Goal: Communication & Community: Participate in discussion

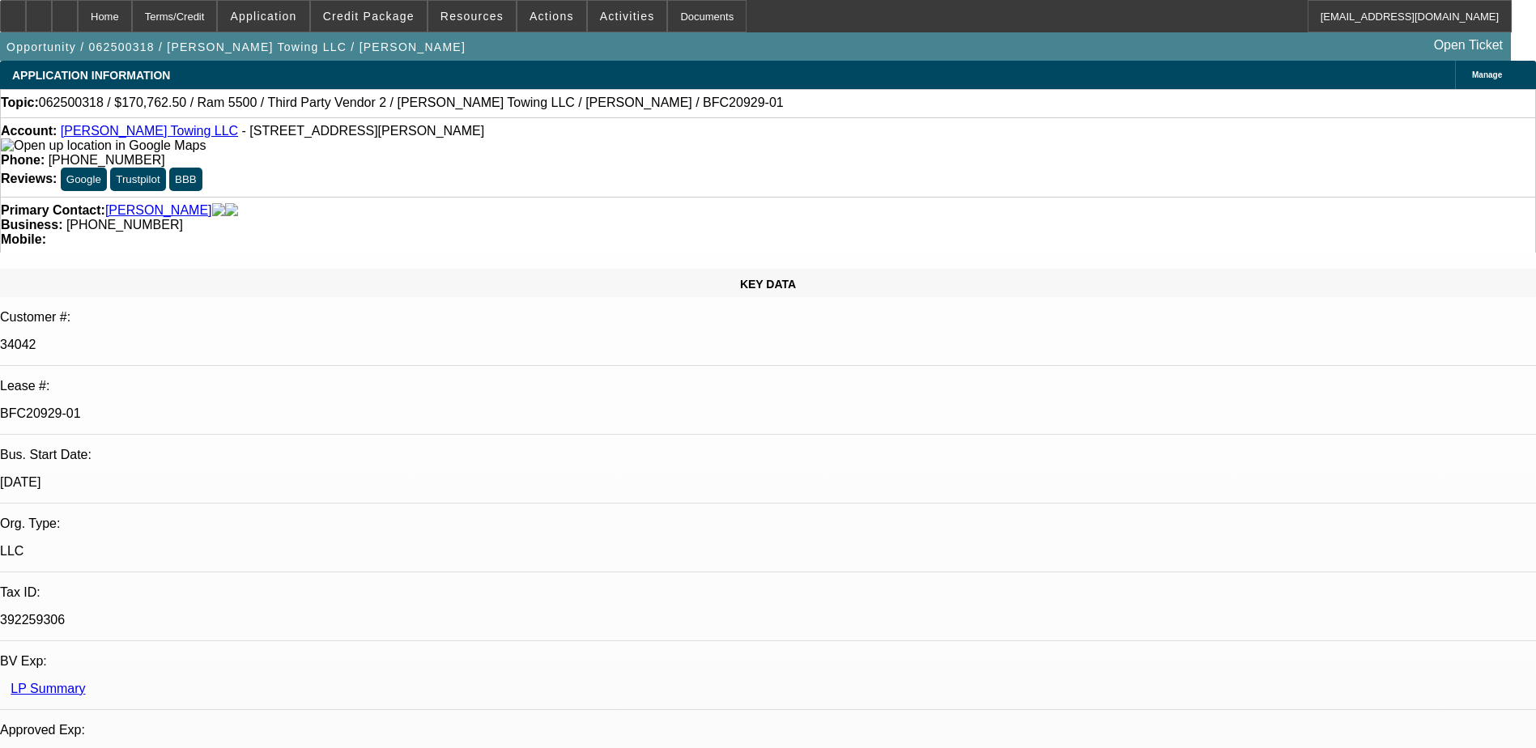
select select "0"
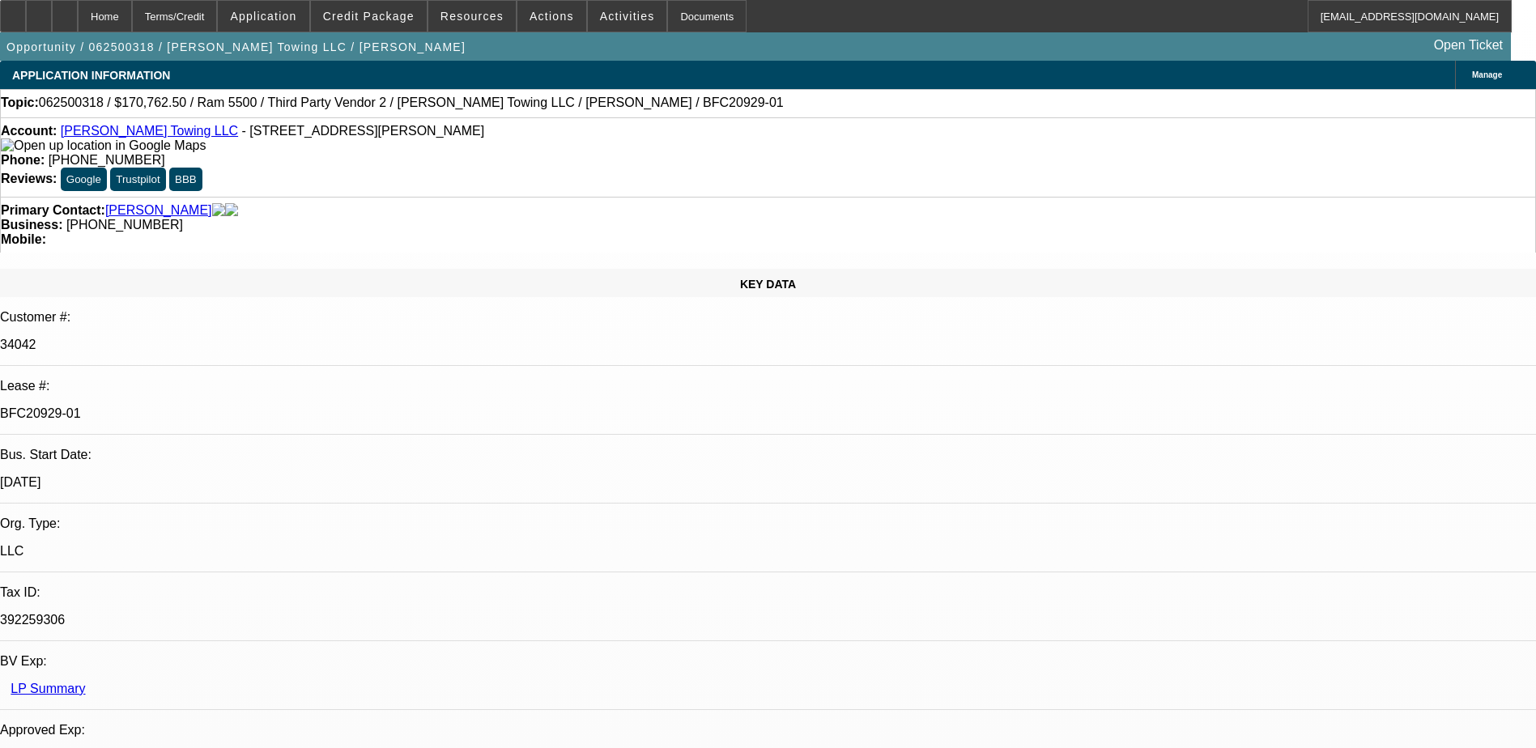
select select "0"
select select "1"
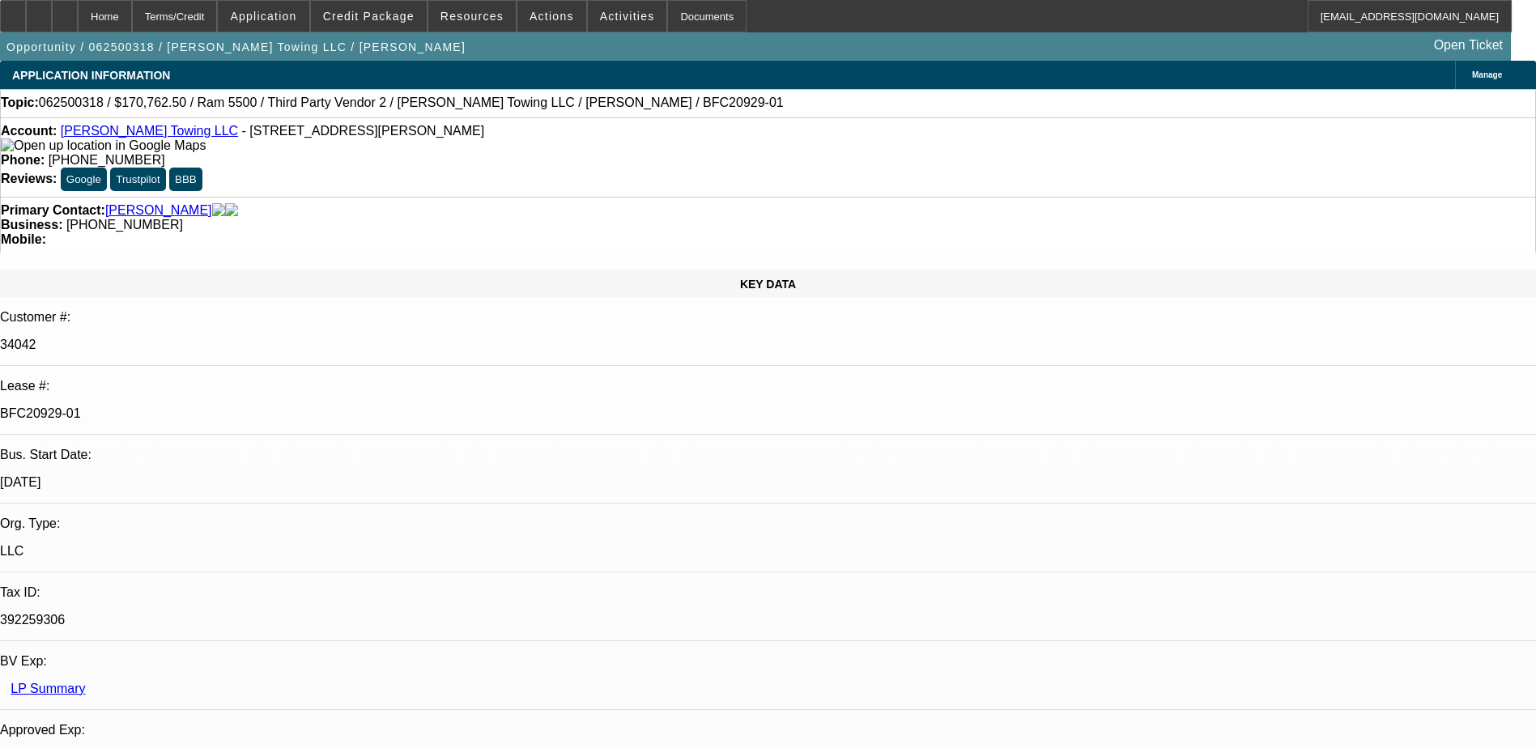
select select "2"
select select "6"
select select "1"
select select "2"
select select "6"
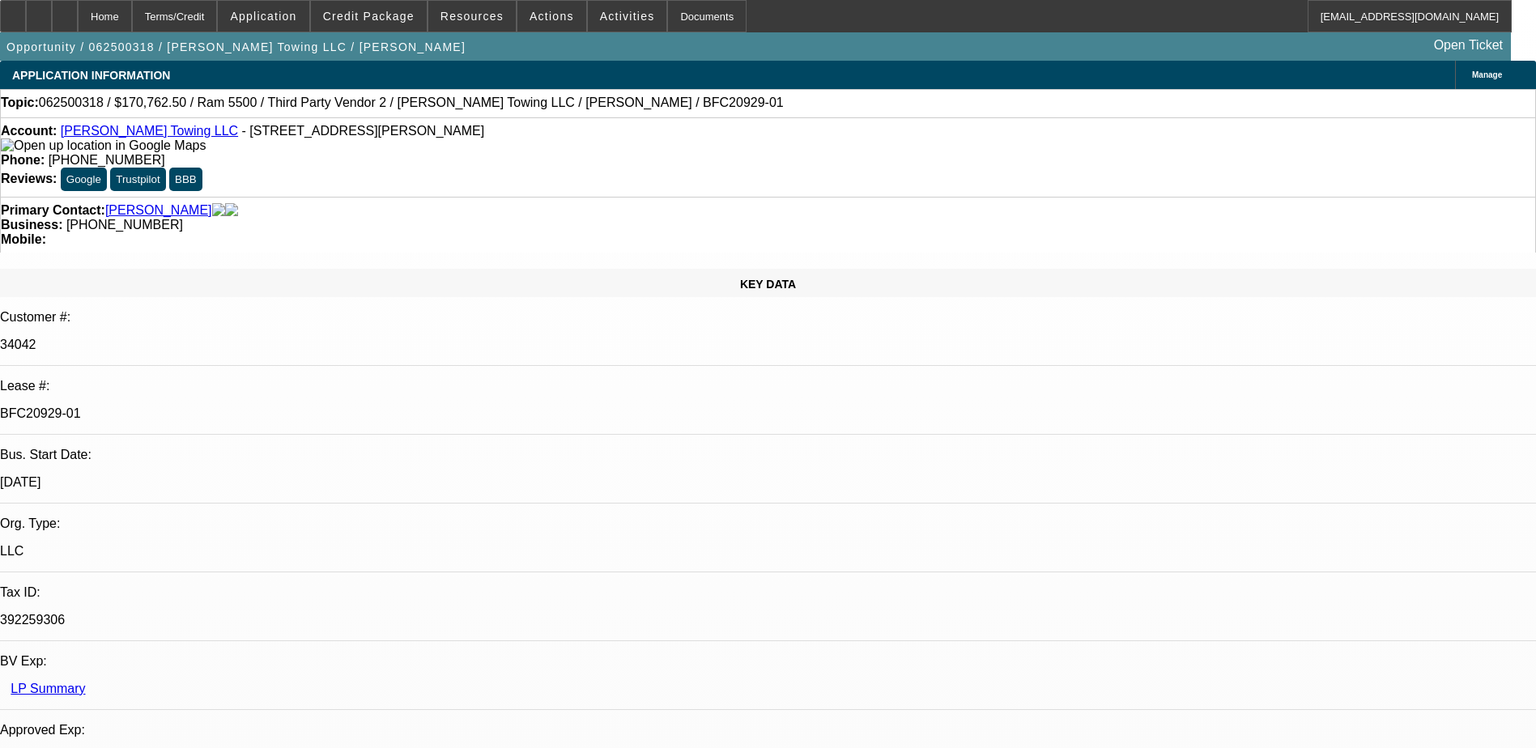
select select "1"
select select "2"
select select "6"
select select "1"
select select "2"
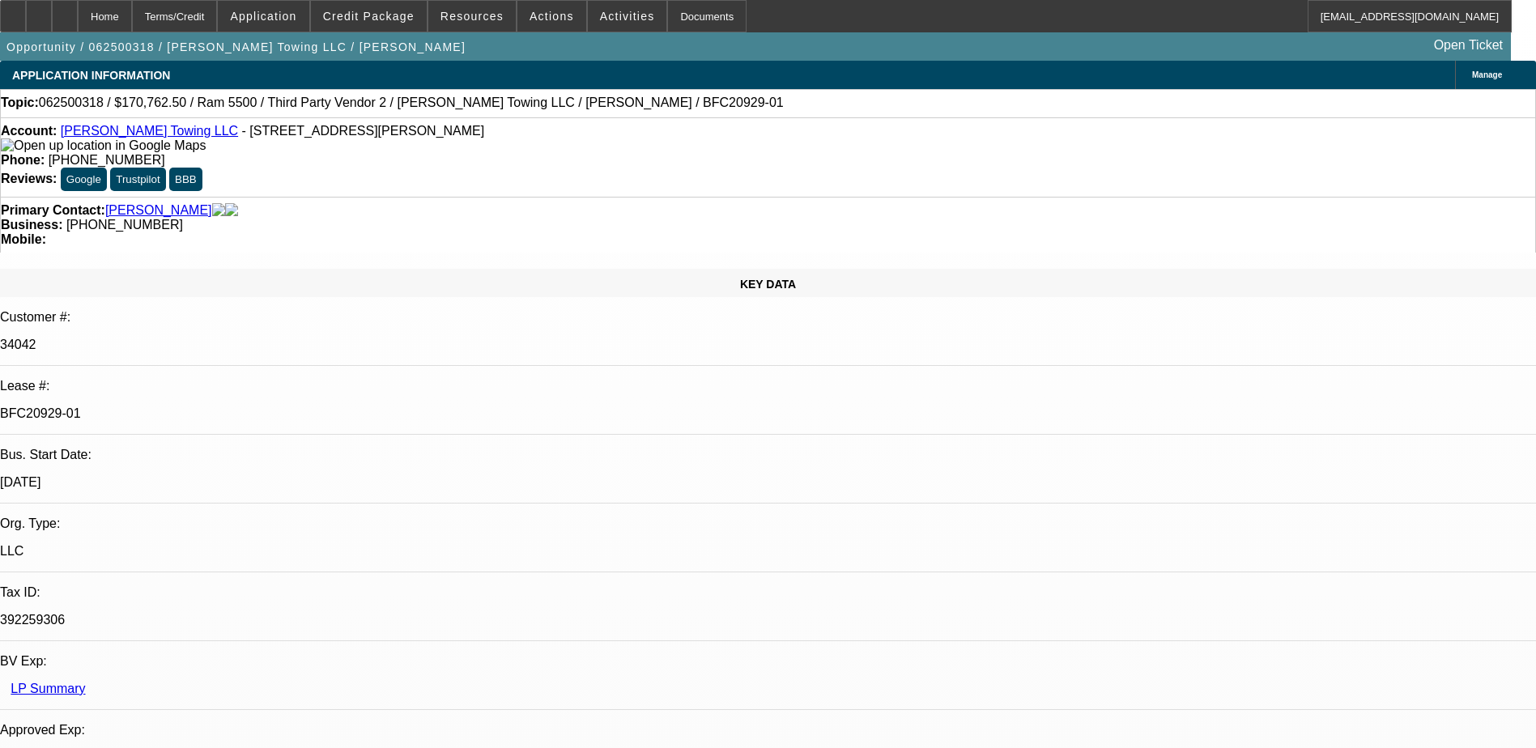
select select "6"
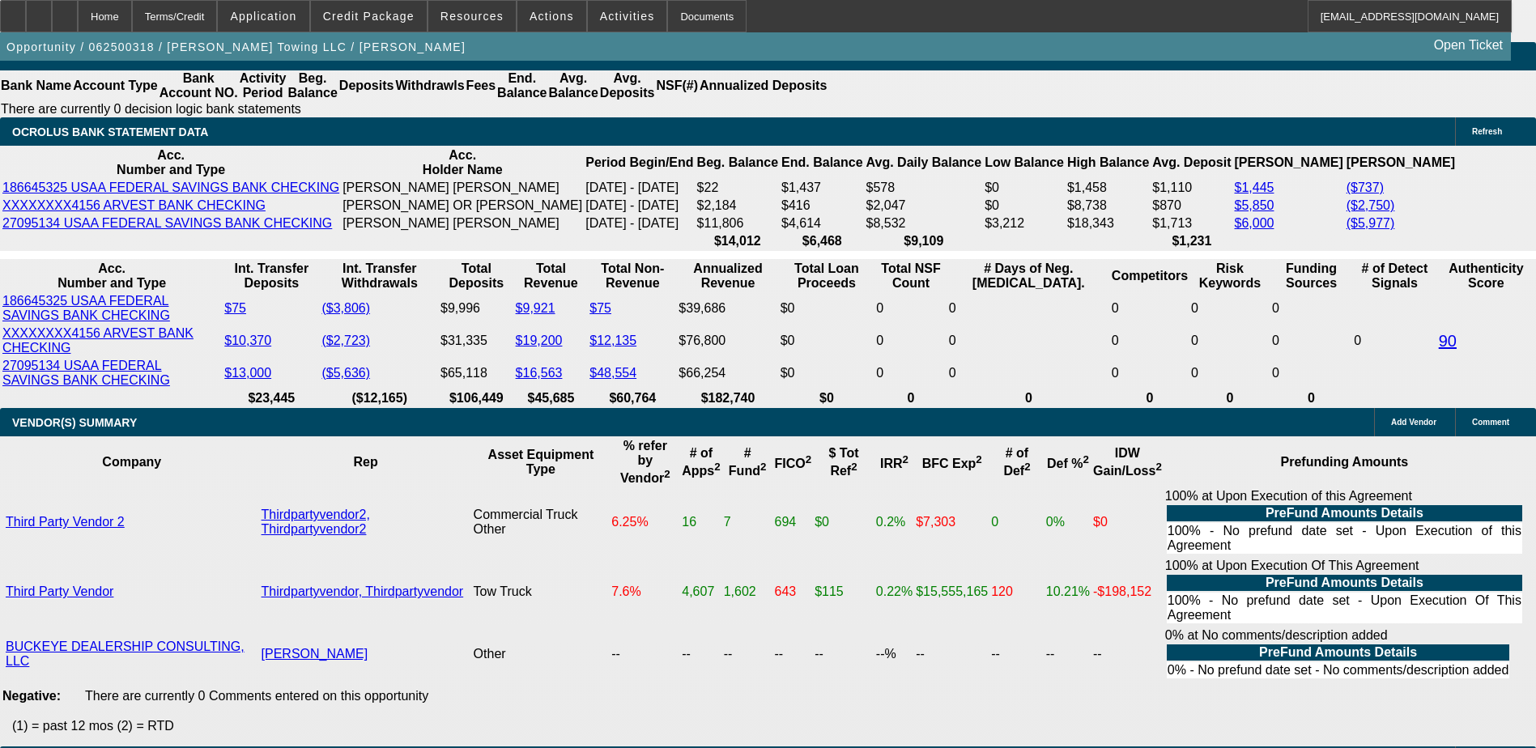
scroll to position [3238, 0]
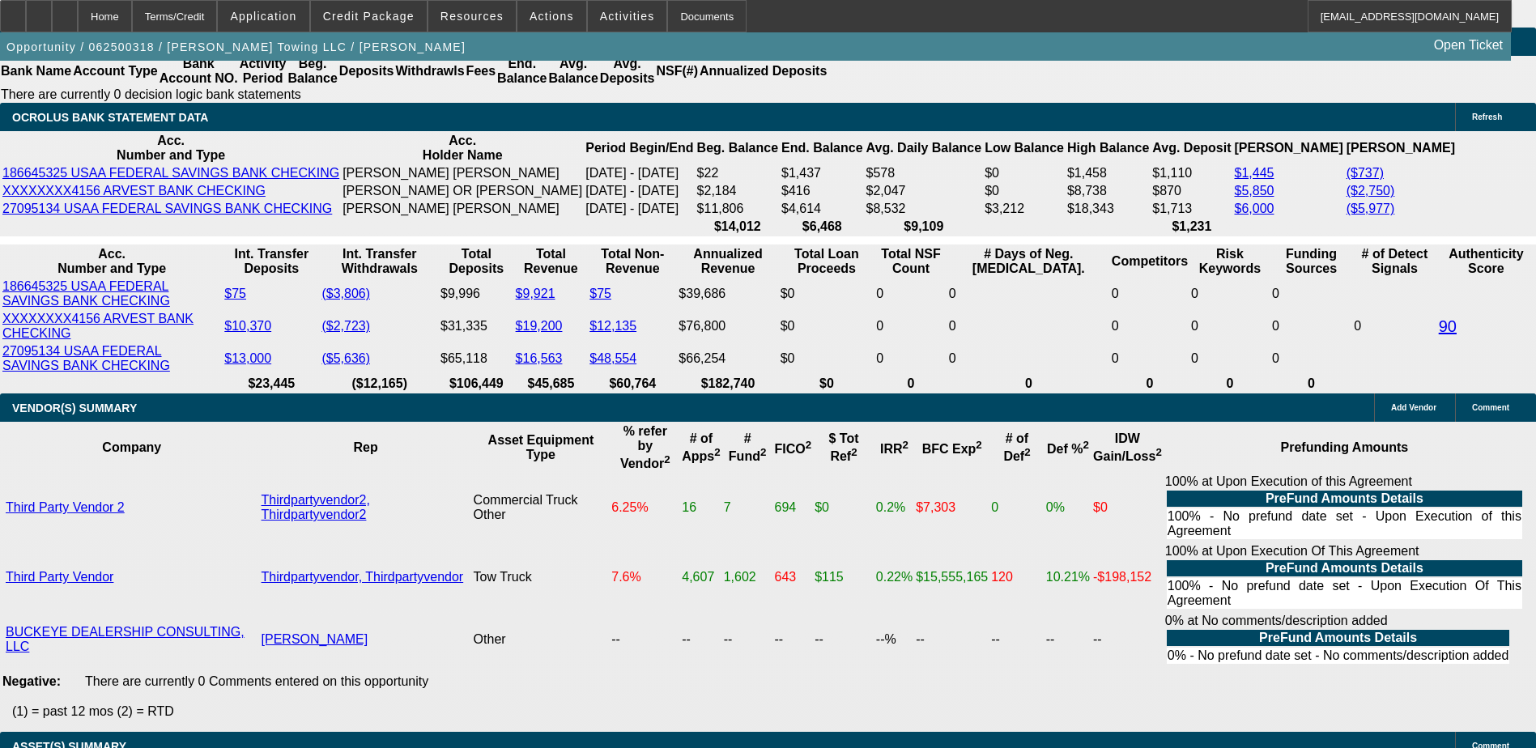
scroll to position [567, 0]
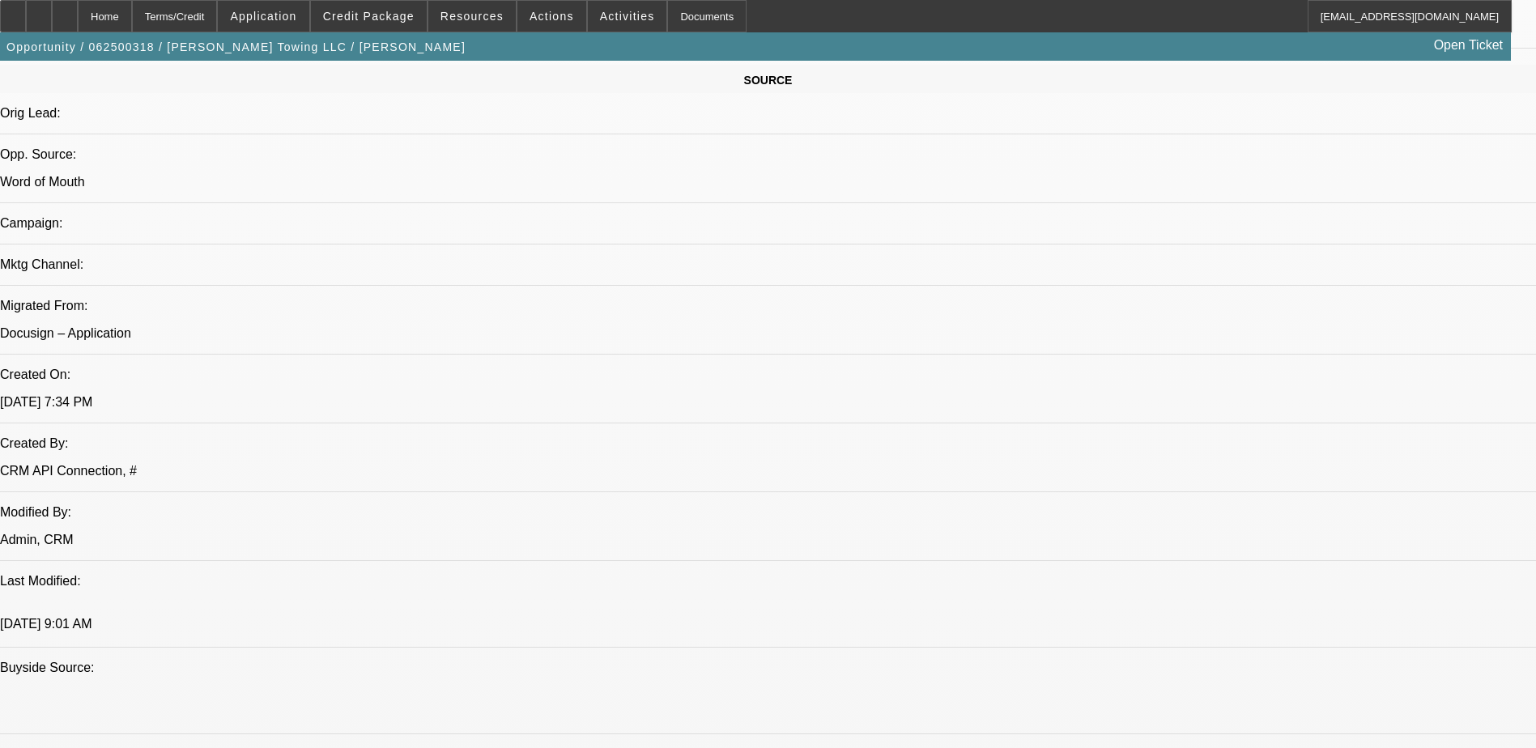
scroll to position [890, 0]
